Goal: Use online tool/utility

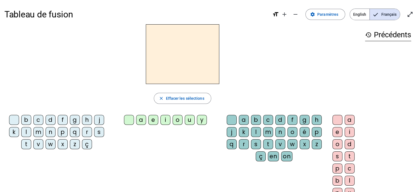
click at [25, 130] on div "l" at bounding box center [26, 132] width 10 height 10
click at [141, 124] on div "a" at bounding box center [141, 120] width 10 height 10
click at [271, 119] on div "c" at bounding box center [268, 120] width 10 height 10
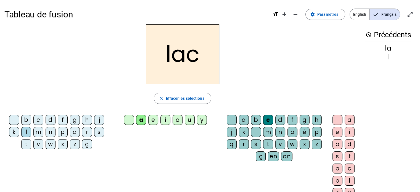
click at [28, 142] on div "t" at bounding box center [26, 144] width 10 height 10
click at [268, 119] on div "c" at bounding box center [268, 120] width 10 height 10
click at [230, 121] on div at bounding box center [232, 120] width 10 height 10
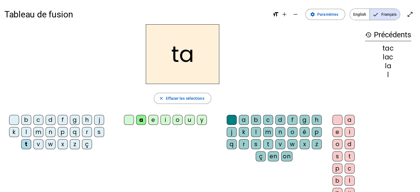
click at [154, 117] on div "e" at bounding box center [153, 120] width 10 height 10
click at [192, 119] on div "u" at bounding box center [190, 120] width 10 height 10
click at [124, 47] on div "tu" at bounding box center [182, 54] width 357 height 60
click at [51, 119] on div "d" at bounding box center [51, 120] width 10 height 10
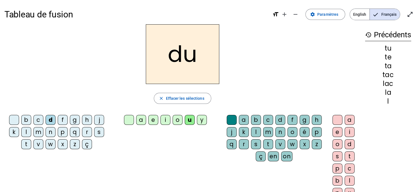
click at [272, 120] on div "c" at bounding box center [268, 120] width 10 height 10
